Goal: Task Accomplishment & Management: Use online tool/utility

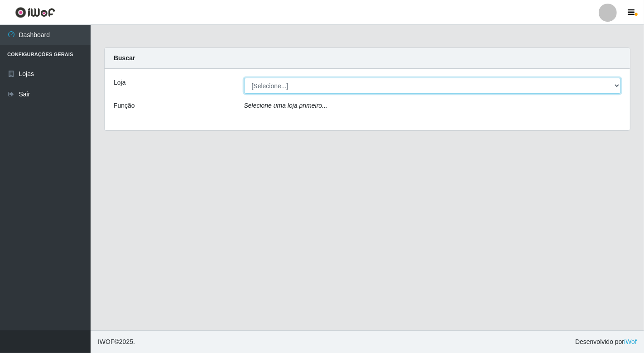
click at [612, 83] on select "[Selecione...] Nordestão - [GEOGRAPHIC_DATA]" at bounding box center [432, 86] width 377 height 16
select select "454"
click at [244, 78] on select "[Selecione...] Nordestão - [GEOGRAPHIC_DATA]" at bounding box center [432, 86] width 377 height 16
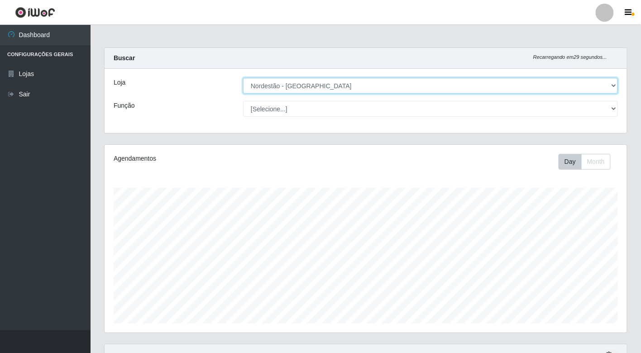
scroll to position [188, 523]
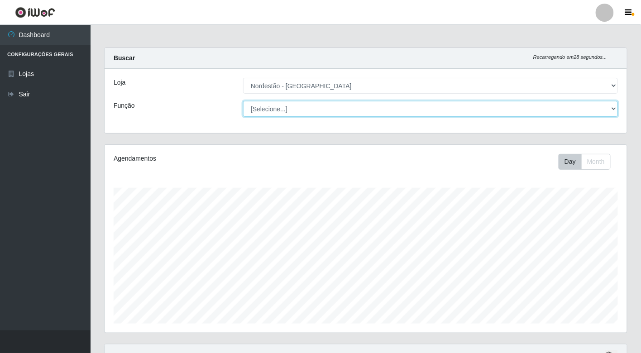
click at [558, 111] on select "[Selecione...] Balconista de Padaria Balconista de Padaria + Balconista de Pada…" at bounding box center [430, 109] width 375 height 16
select select "1"
click at [243, 101] on select "[Selecione...] Balconista de Padaria Balconista de Padaria + Balconista de Pada…" at bounding box center [430, 109] width 375 height 16
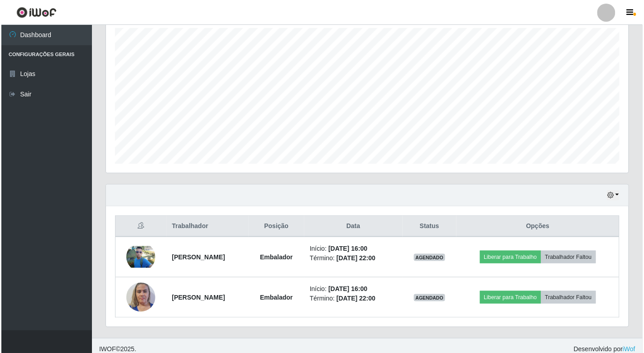
scroll to position [168, 0]
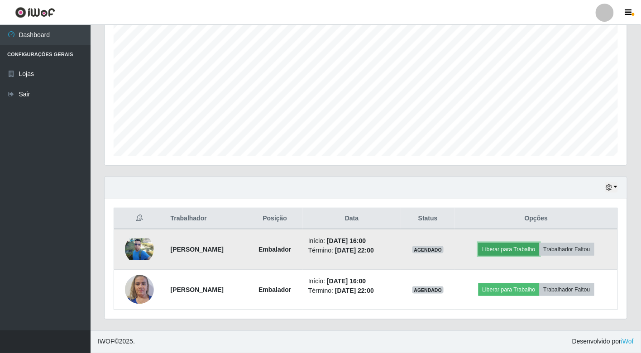
click at [520, 246] on button "Liberar para Trabalho" at bounding box center [509, 249] width 61 height 13
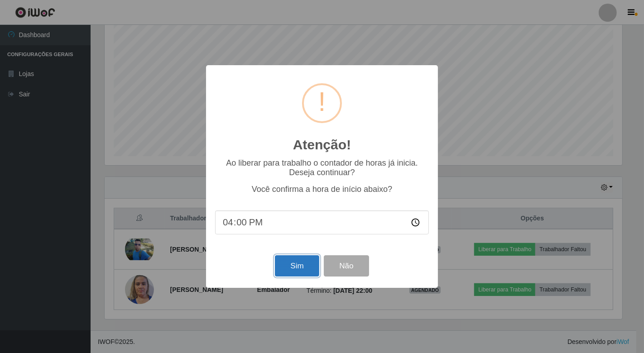
click at [308, 269] on button "Sim" at bounding box center [297, 265] width 44 height 21
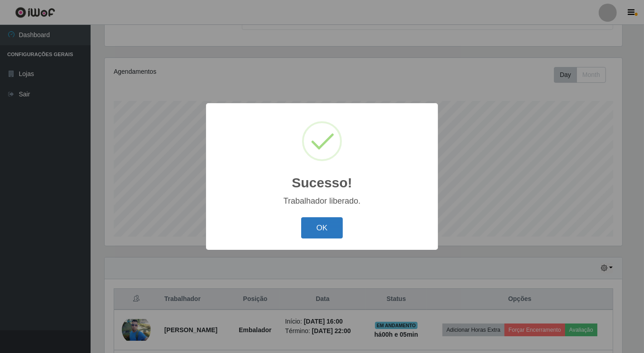
click at [324, 228] on button "OK" at bounding box center [322, 227] width 42 height 21
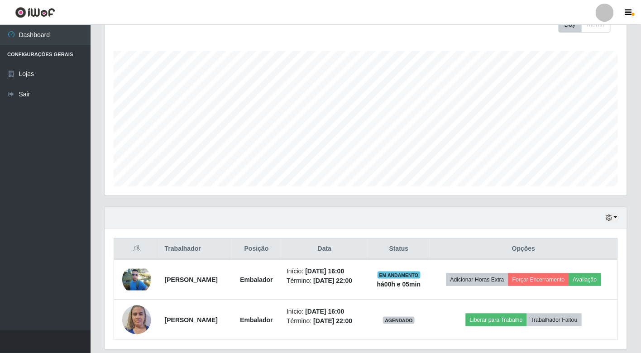
scroll to position [182, 0]
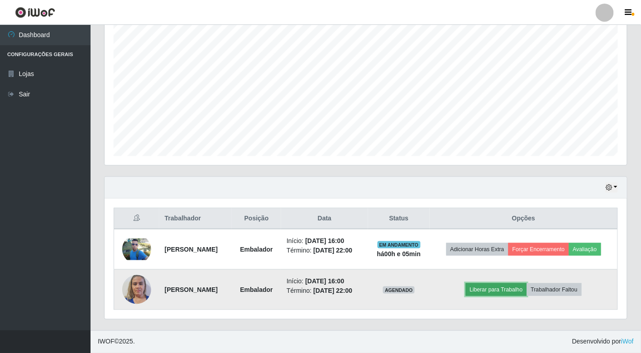
click at [499, 284] on button "Liberar para Trabalho" at bounding box center [496, 290] width 61 height 13
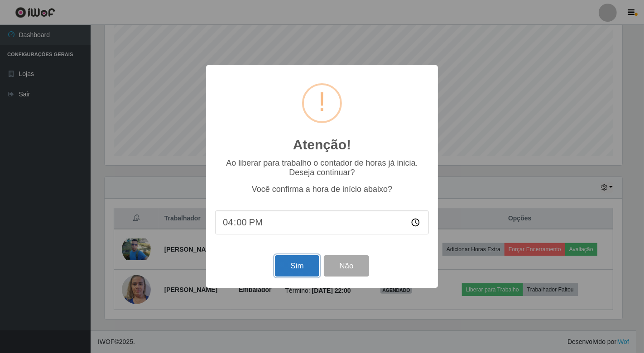
click at [301, 269] on button "Sim" at bounding box center [297, 265] width 44 height 21
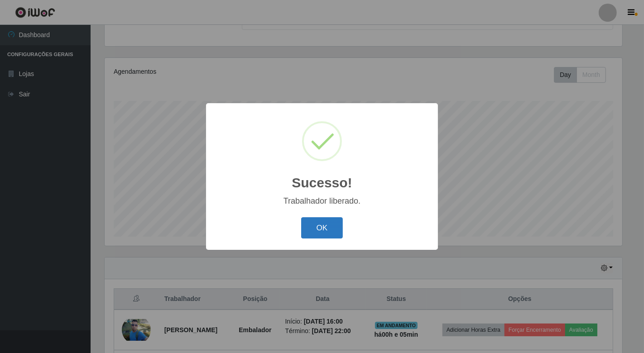
click at [329, 232] on button "OK" at bounding box center [322, 227] width 42 height 21
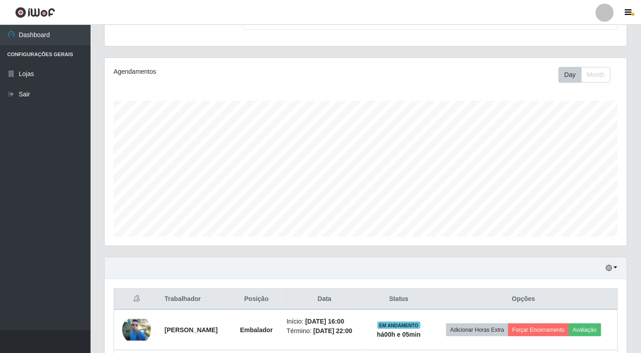
scroll to position [182, 0]
